Goal: Find specific page/section: Find specific page/section

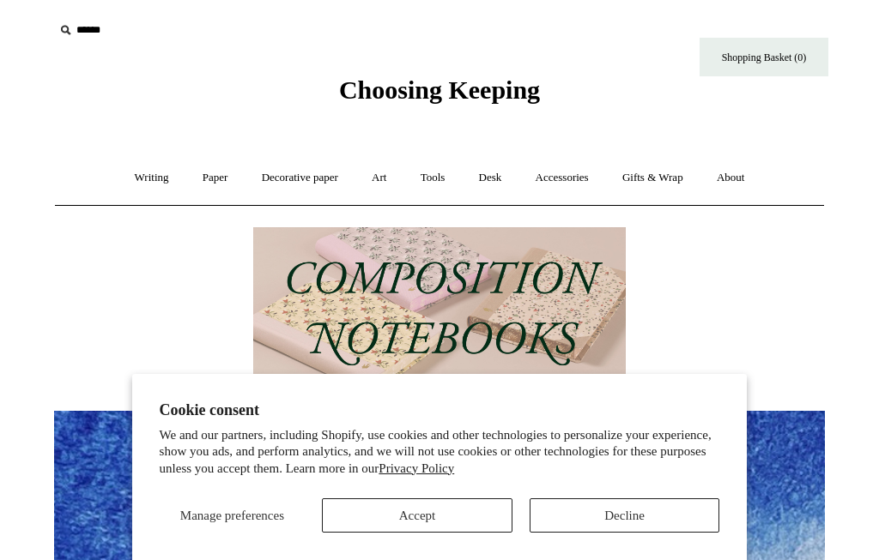
click at [142, 172] on link "Writing +" at bounding box center [151, 177] width 65 height 45
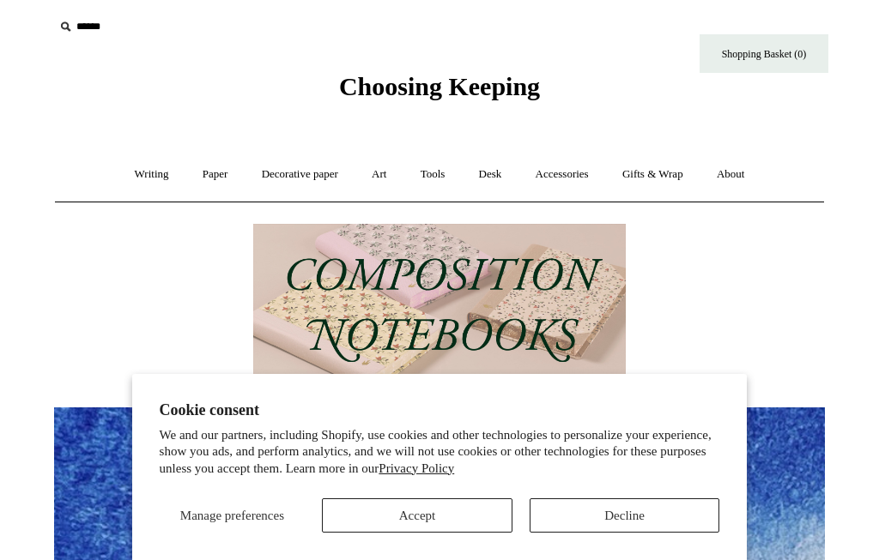
click at [202, 174] on link "Paper +" at bounding box center [215, 174] width 57 height 45
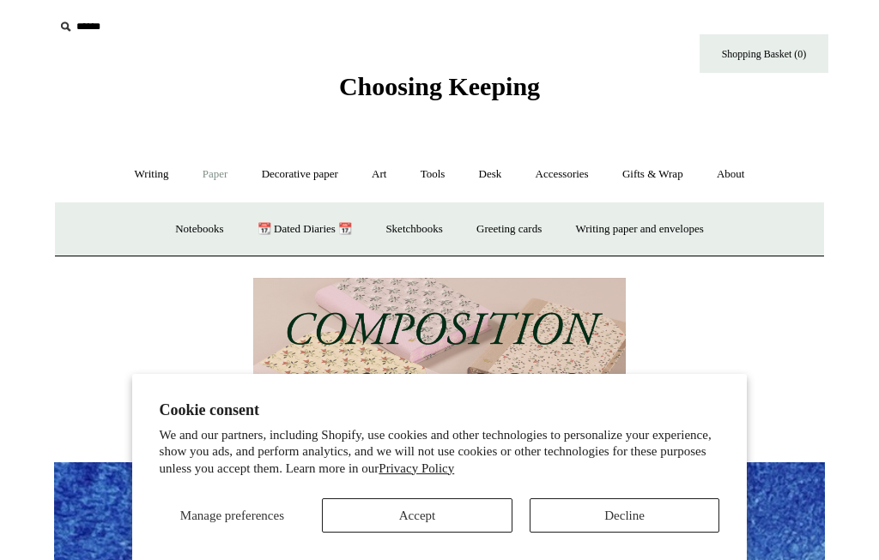
scroll to position [0, 0]
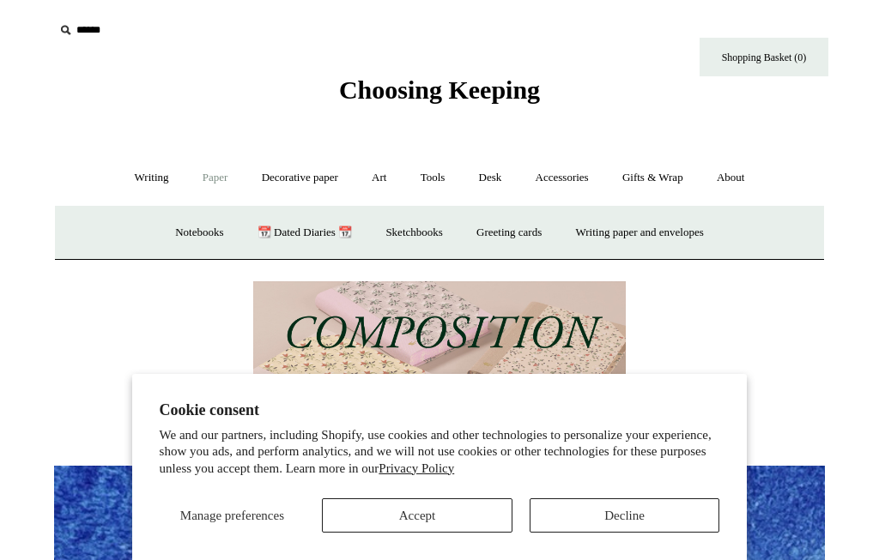
click at [207, 224] on link "Notebooks +" at bounding box center [199, 232] width 79 height 45
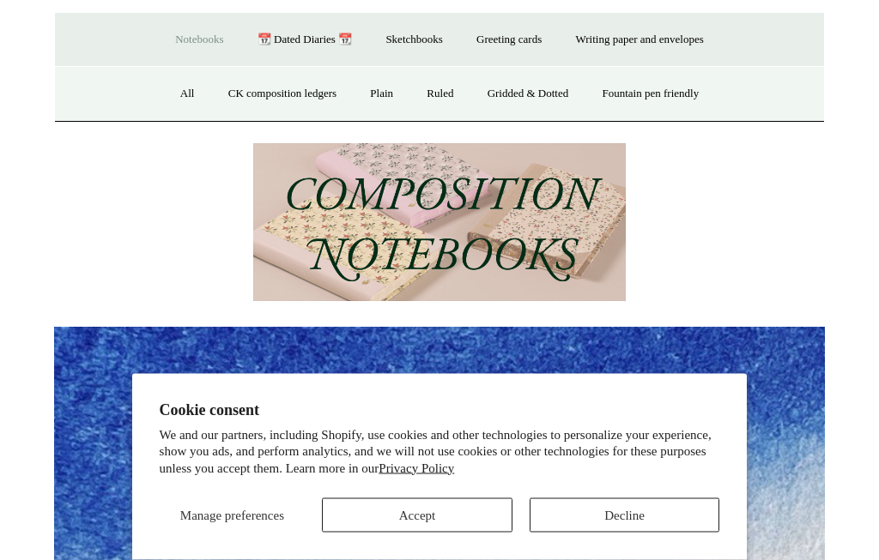
scroll to position [192, 0]
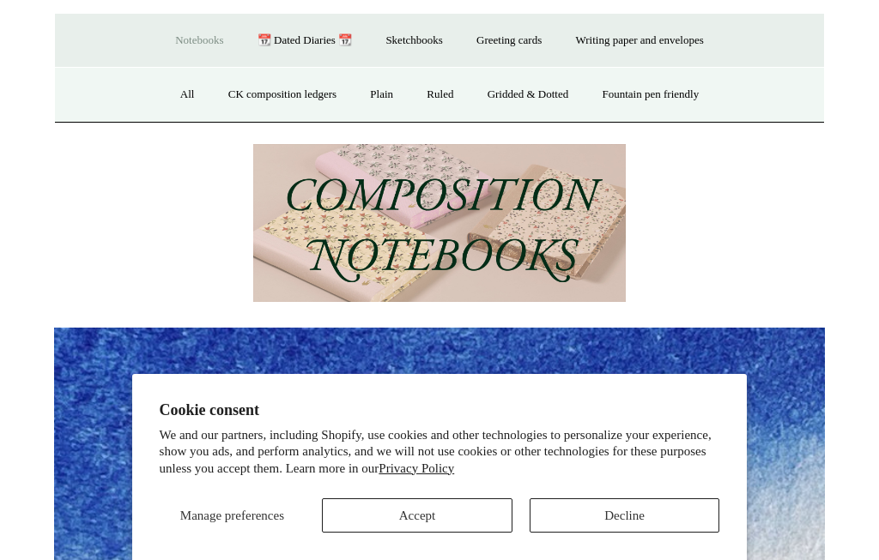
click at [200, 39] on link "Notebooks -" at bounding box center [199, 40] width 79 height 45
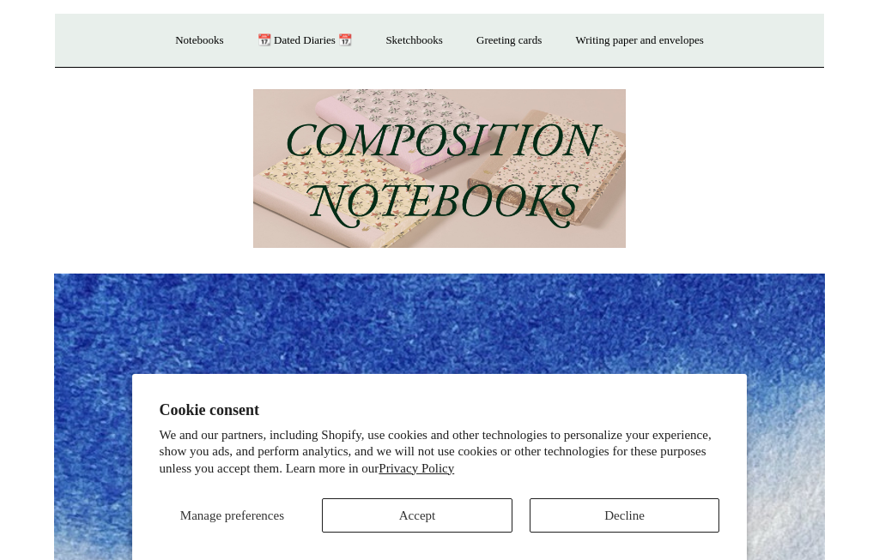
click at [195, 48] on link "Notebooks +" at bounding box center [199, 40] width 79 height 45
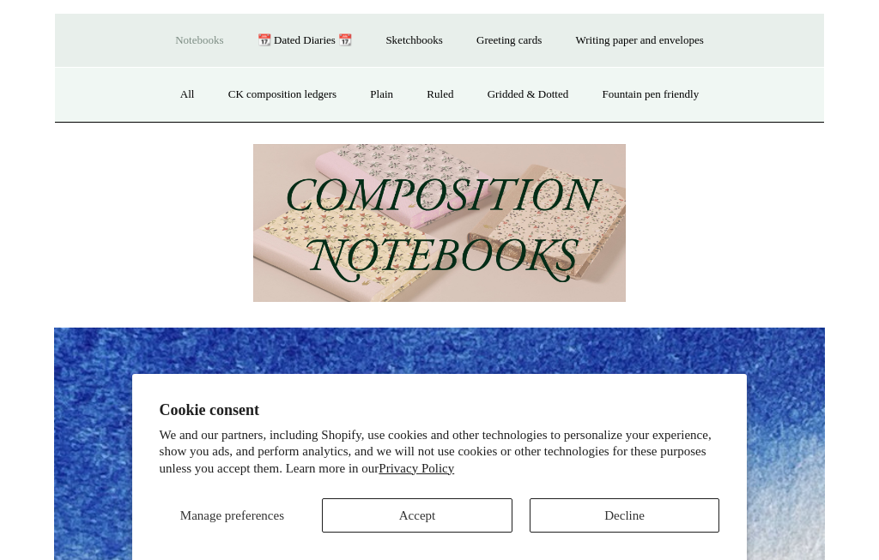
click at [187, 76] on link "All" at bounding box center [187, 94] width 45 height 45
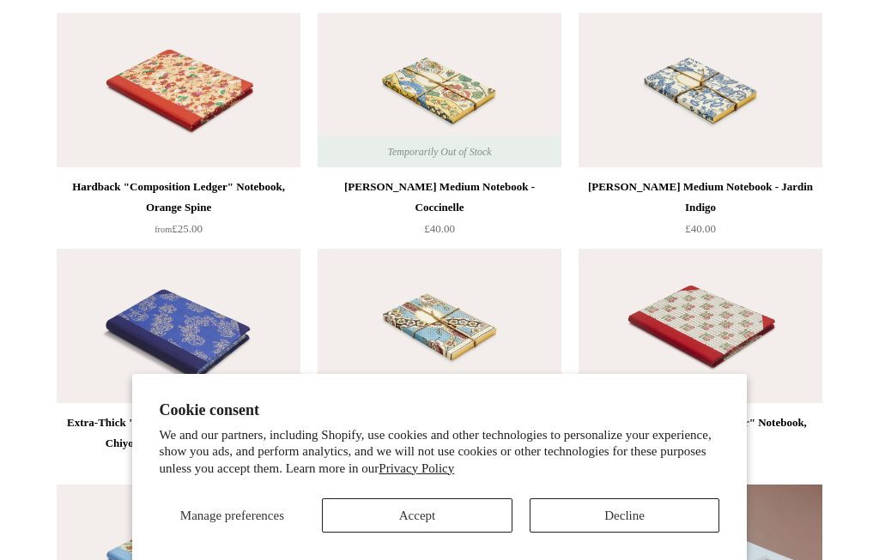
scroll to position [9052, 0]
